Goal: Task Accomplishment & Management: Manage account settings

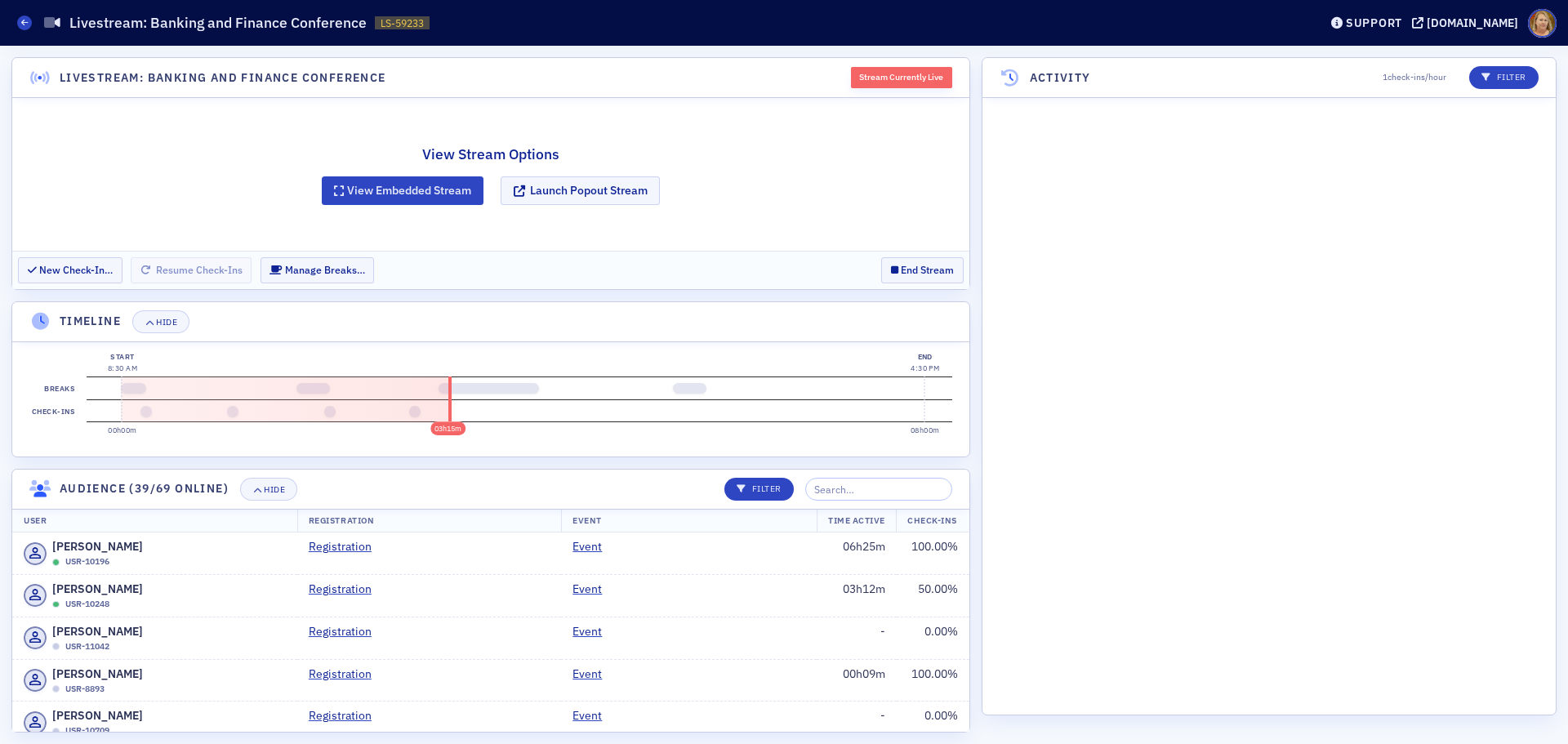
scroll to position [3801, 0]
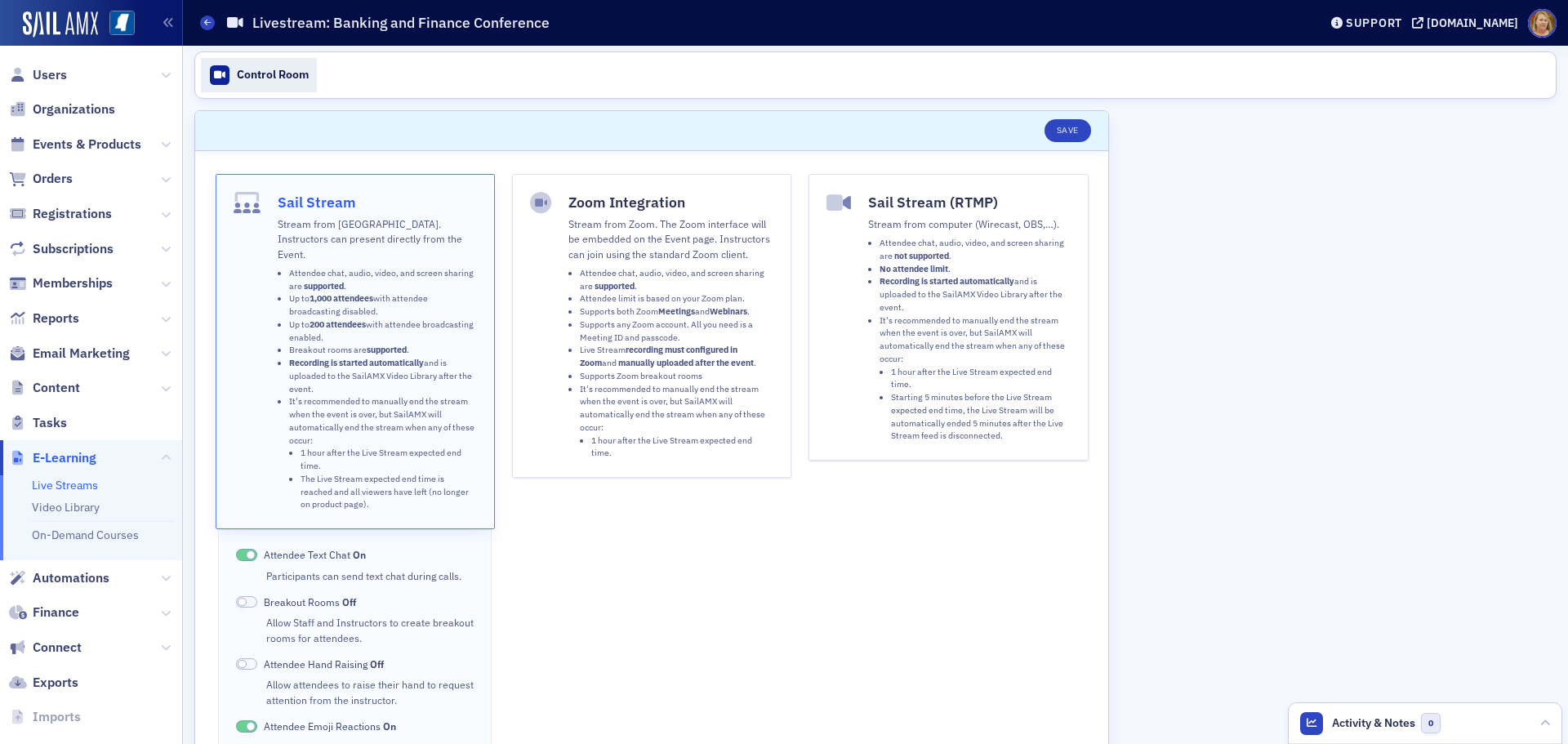
click at [251, 74] on div "Control Room" at bounding box center [272, 75] width 72 height 15
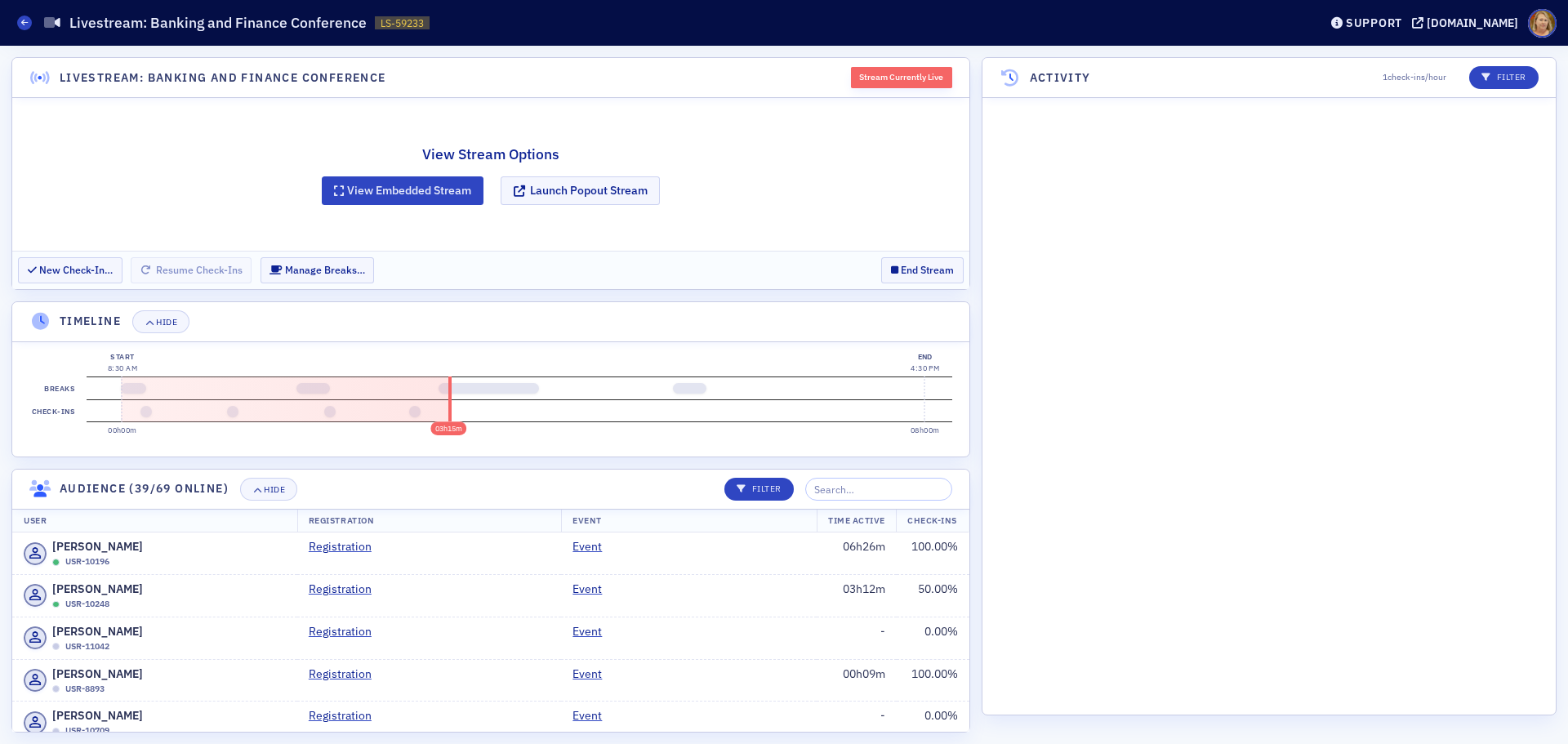
scroll to position [4968, 0]
